Goal: Find specific page/section: Find specific page/section

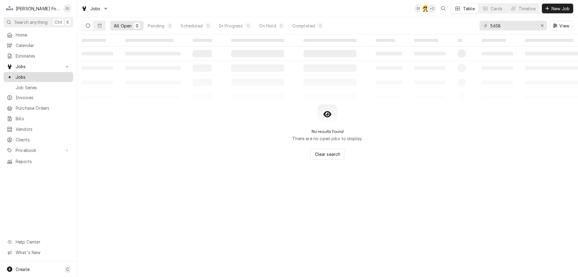
click at [29, 77] on span "Jobs" at bounding box center [43, 77] width 54 height 6
click at [29, 74] on span "Jobs" at bounding box center [43, 77] width 54 height 6
click at [541, 27] on icon "Erase input" at bounding box center [542, 25] width 3 height 4
click at [523, 30] on div "View" at bounding box center [526, 25] width 94 height 17
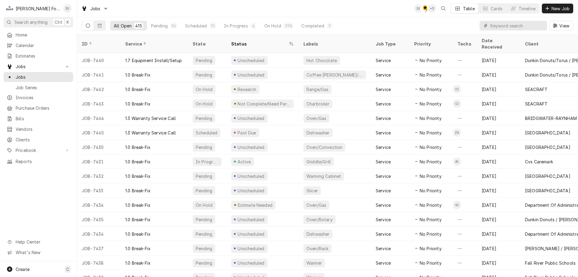
click at [519, 27] on input "Dynamic Content Wrapper" at bounding box center [517, 26] width 54 height 10
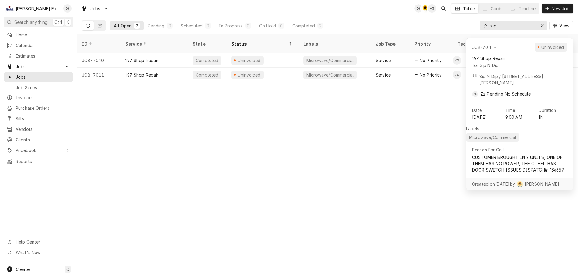
type input "sip"
click at [397, 166] on div "ID Service State Status Labels Job Type Priority Techs Date Received Client Loc…" at bounding box center [327, 155] width 501 height 242
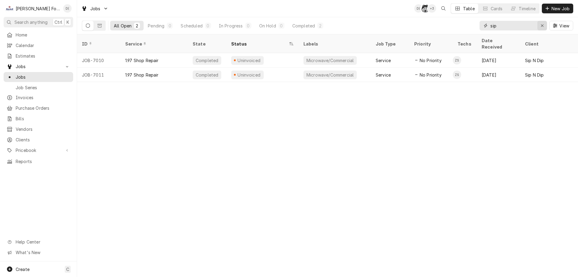
click at [540, 25] on div "Erase input" at bounding box center [542, 26] width 6 height 6
click at [532, 25] on input "Dynamic Content Wrapper" at bounding box center [518, 26] width 57 height 10
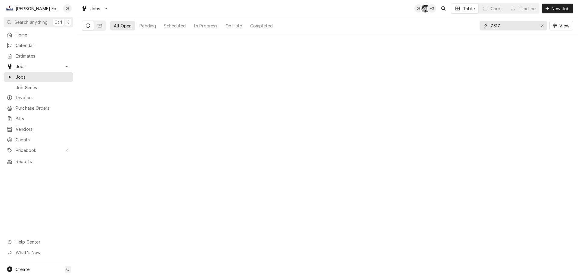
type input "7317"
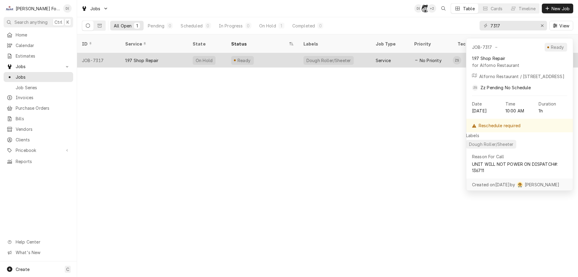
click at [272, 53] on div "Ready" at bounding box center [262, 60] width 72 height 14
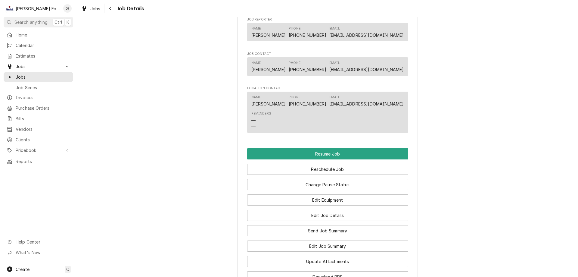
scroll to position [662, 0]
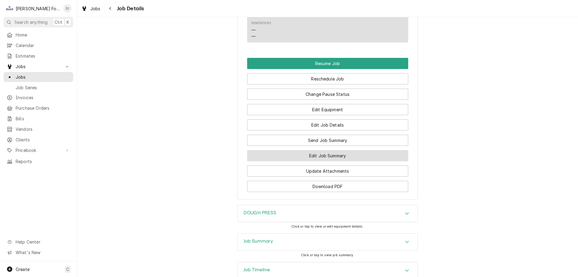
click at [311, 161] on button "Edit Job Summary" at bounding box center [327, 155] width 161 height 11
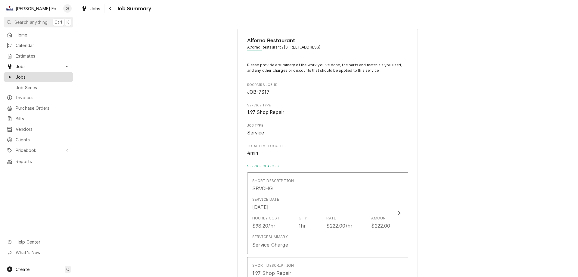
click at [35, 74] on span "Jobs" at bounding box center [43, 77] width 54 height 6
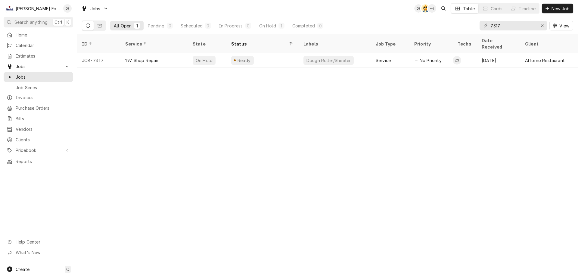
drag, startPoint x: 554, startPoint y: 166, endPoint x: 489, endPoint y: 135, distance: 72.3
drag, startPoint x: 489, startPoint y: 135, endPoint x: 228, endPoint y: 151, distance: 262.0
click at [228, 151] on div "ID Service State Status Labels Job Type Priority Techs Date Received Client Loc…" at bounding box center [327, 155] width 501 height 242
